Goal: Find specific page/section: Find specific page/section

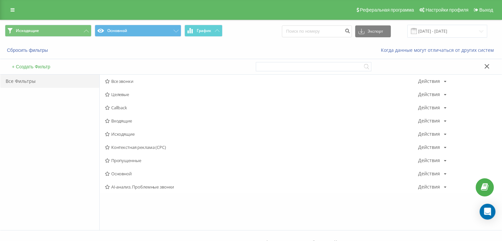
click at [116, 118] on span "Входящие" at bounding box center [261, 120] width 313 height 5
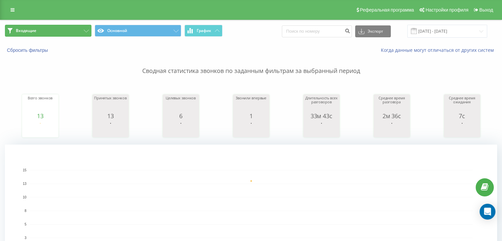
click at [72, 32] on button "Входящие" at bounding box center [48, 31] width 86 height 12
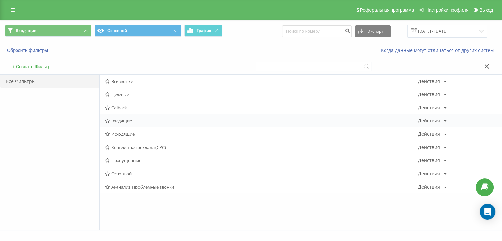
click at [137, 124] on div "Входящие Действия Редактировать Копировать Удалить По умолчанию Поделиться" at bounding box center [301, 120] width 402 height 13
click at [116, 136] on div "Исходящие Действия Редактировать Копировать Удалить По умолчанию Поделиться" at bounding box center [301, 133] width 402 height 13
click at [123, 119] on span "Входящие" at bounding box center [261, 120] width 313 height 5
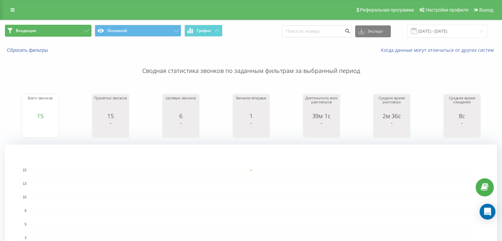
click at [71, 34] on button "Входящие" at bounding box center [48, 31] width 86 height 12
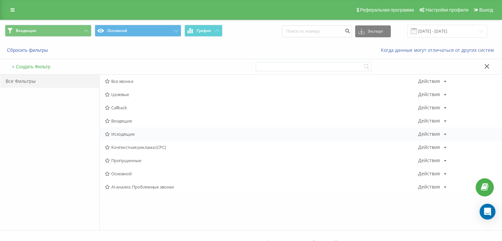
click at [127, 132] on span "Исходящие" at bounding box center [261, 134] width 313 height 5
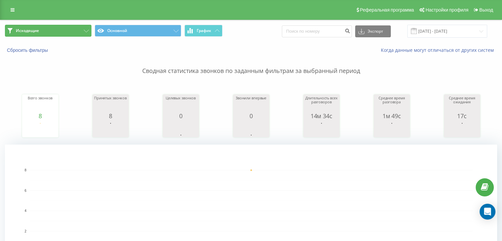
click at [45, 34] on button "Исходящие" at bounding box center [48, 31] width 86 height 12
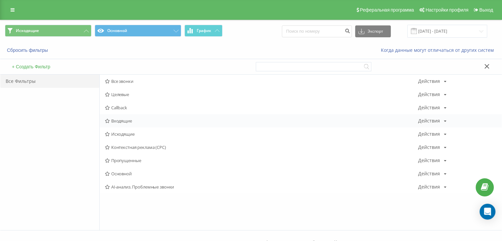
click at [110, 119] on span "Входящие" at bounding box center [261, 120] width 313 height 5
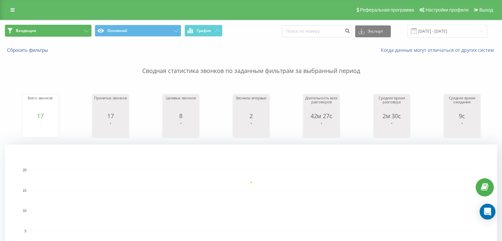
click at [71, 32] on button "Входящие" at bounding box center [48, 31] width 86 height 12
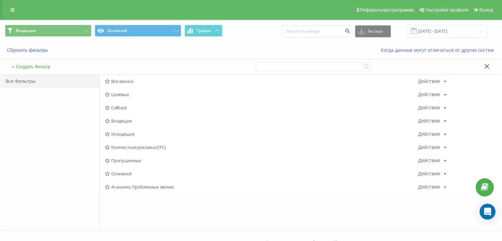
click at [120, 120] on span "Входящие" at bounding box center [261, 120] width 313 height 5
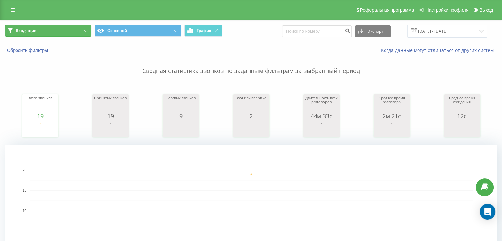
click at [61, 26] on button "Входящие" at bounding box center [48, 31] width 86 height 12
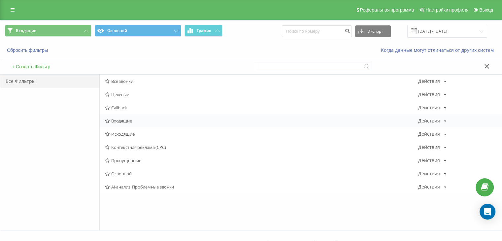
click at [117, 123] on div "Входящие Действия Редактировать Копировать Удалить По умолчанию Поделиться" at bounding box center [301, 120] width 402 height 13
click at [118, 120] on span "Входящие" at bounding box center [261, 120] width 313 height 5
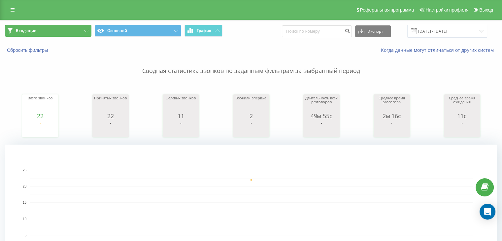
click at [83, 27] on button "Входящие" at bounding box center [48, 31] width 86 height 12
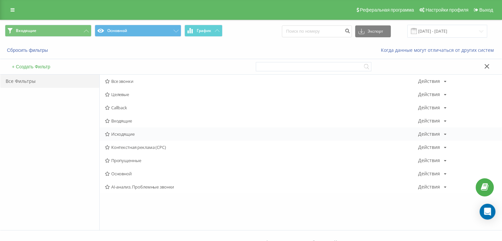
click at [118, 133] on span "Исходящие" at bounding box center [261, 134] width 313 height 5
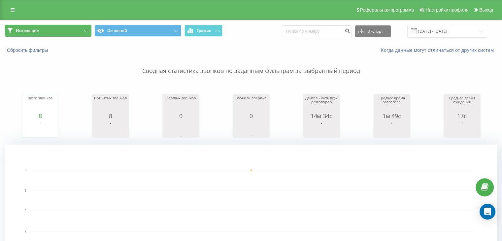
click at [67, 28] on button "Исходящие" at bounding box center [48, 31] width 86 height 12
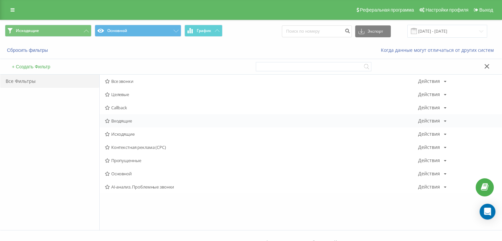
click at [107, 118] on div "Входящие Действия Редактировать Копировать Удалить По умолчанию Поделиться" at bounding box center [301, 120] width 402 height 13
click at [108, 119] on icon at bounding box center [107, 121] width 5 height 4
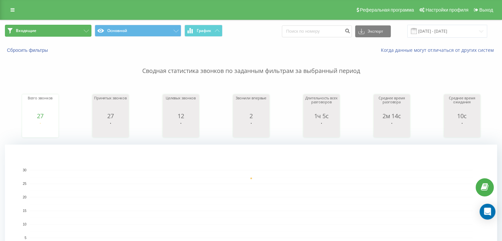
click at [68, 34] on button "Входящие" at bounding box center [48, 31] width 86 height 12
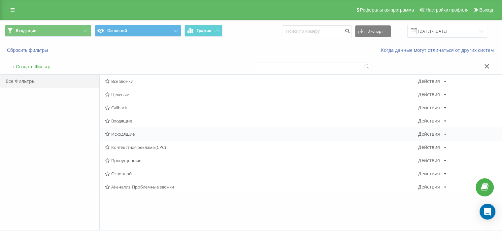
click at [132, 129] on div "Исходящие Действия Редактировать Копировать Удалить По умолчанию Поделиться" at bounding box center [301, 133] width 402 height 13
click at [129, 132] on span "Исходящие" at bounding box center [261, 134] width 313 height 5
